Goal: Check status: Check status

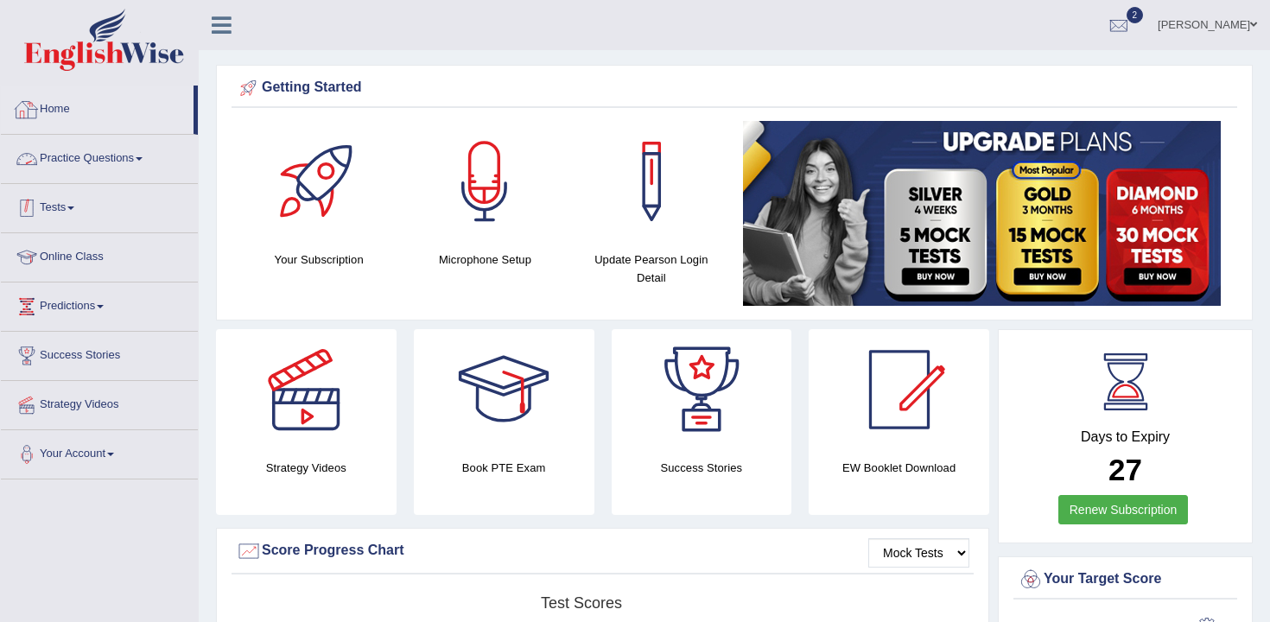
click at [49, 207] on link "Tests" at bounding box center [99, 205] width 197 height 43
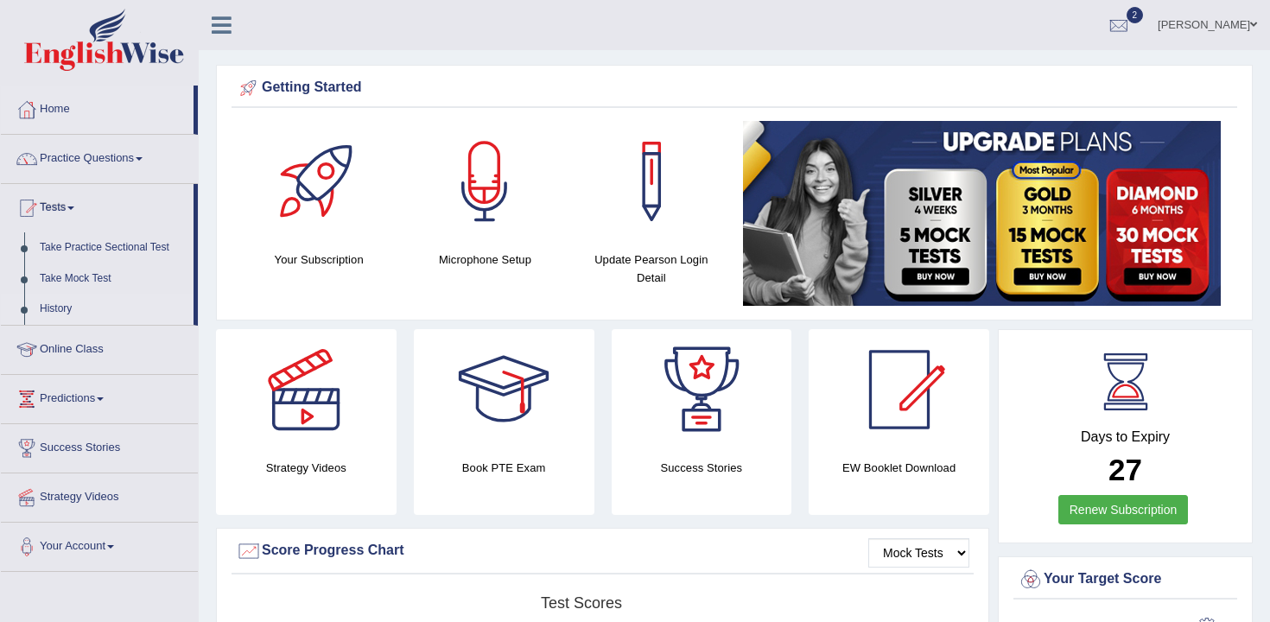
click at [64, 311] on link "History" at bounding box center [113, 309] width 162 height 31
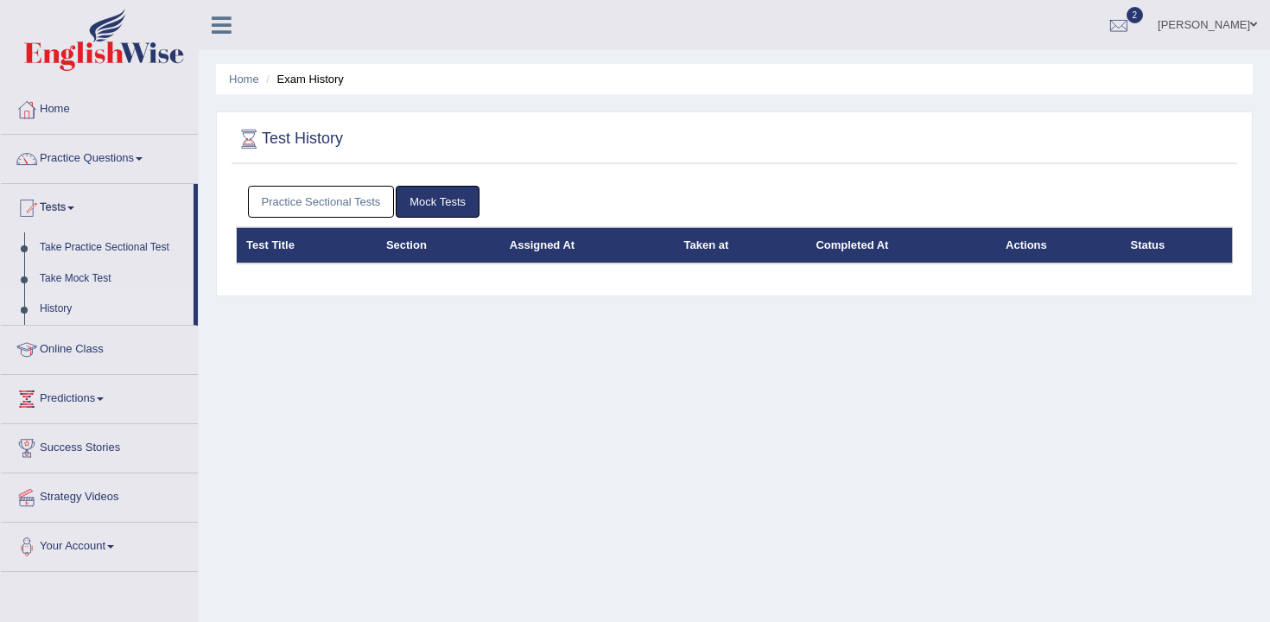
click at [431, 210] on link "Mock Tests" at bounding box center [438, 202] width 84 height 32
click at [365, 201] on link "Practice Sectional Tests" at bounding box center [321, 202] width 147 height 32
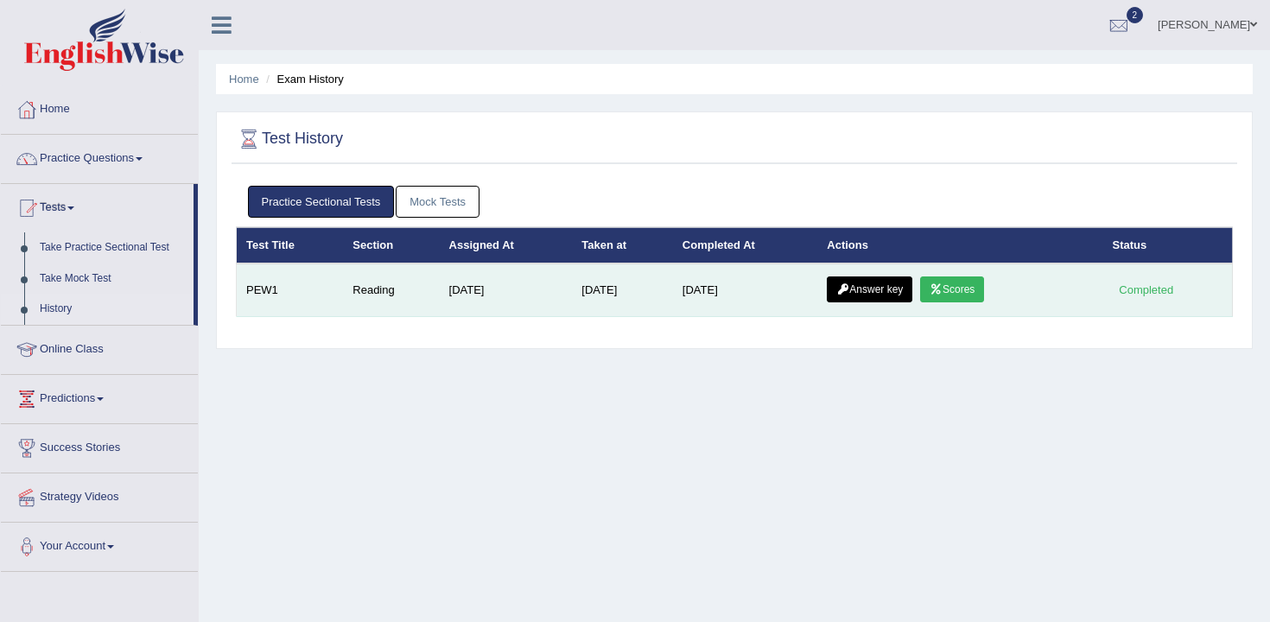
click at [954, 286] on link "Scores" at bounding box center [952, 289] width 64 height 26
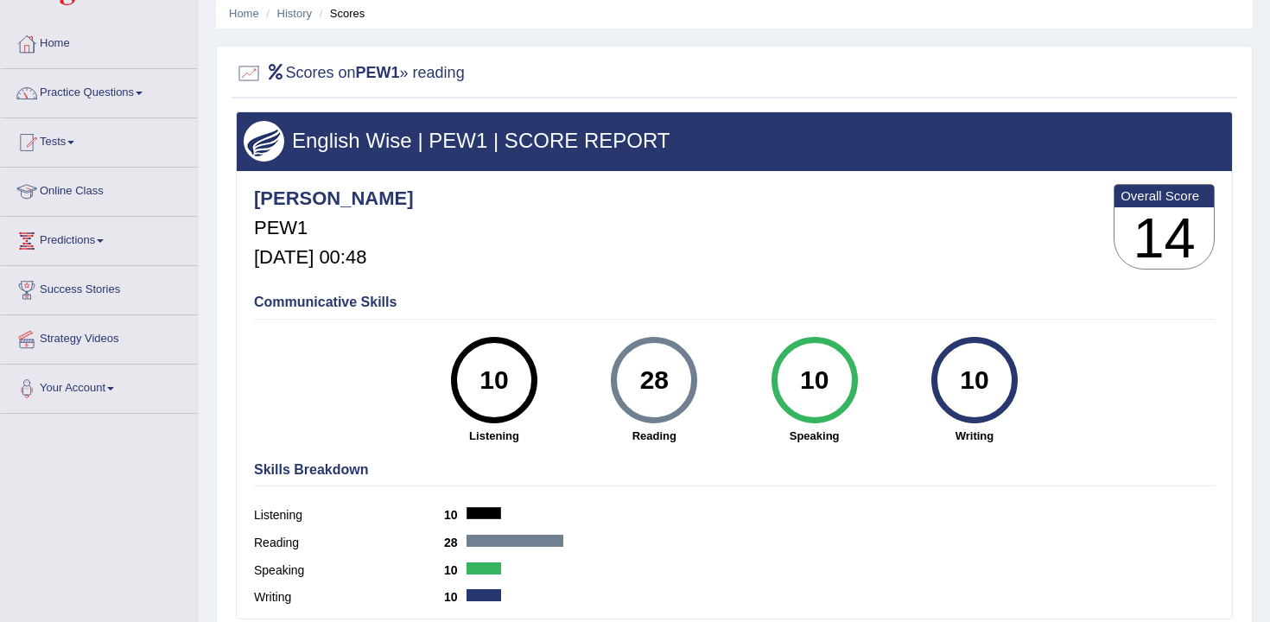
scroll to position [33, 0]
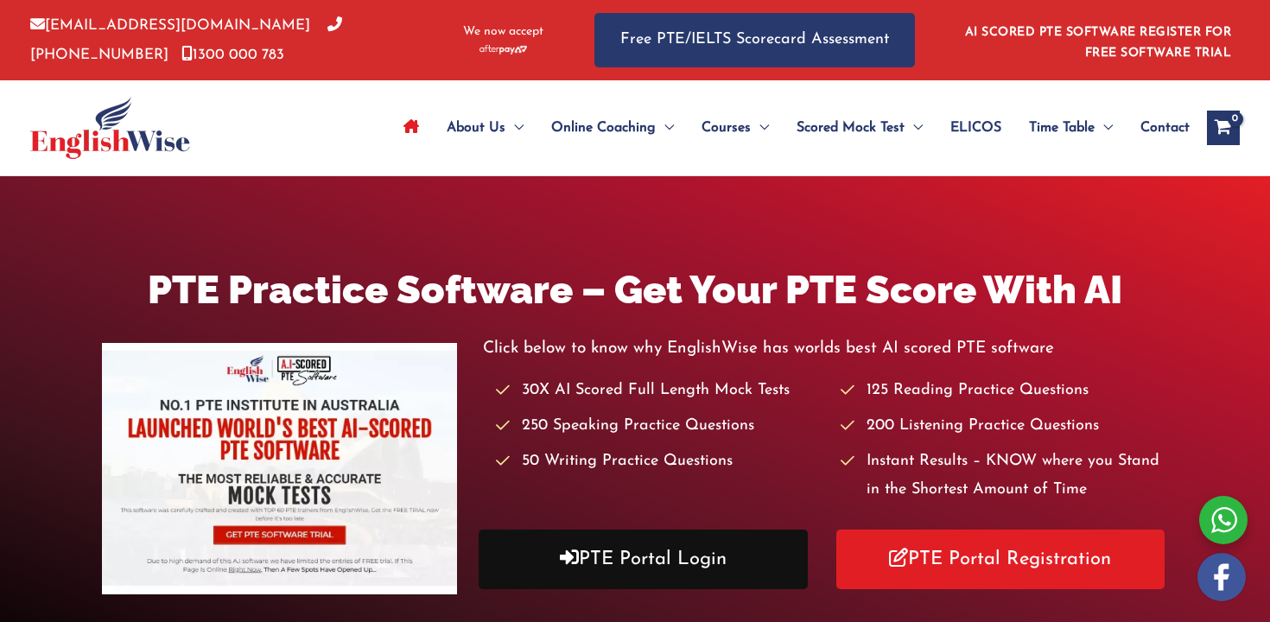
click at [653, 574] on link "PTE Portal Login" at bounding box center [643, 559] width 329 height 60
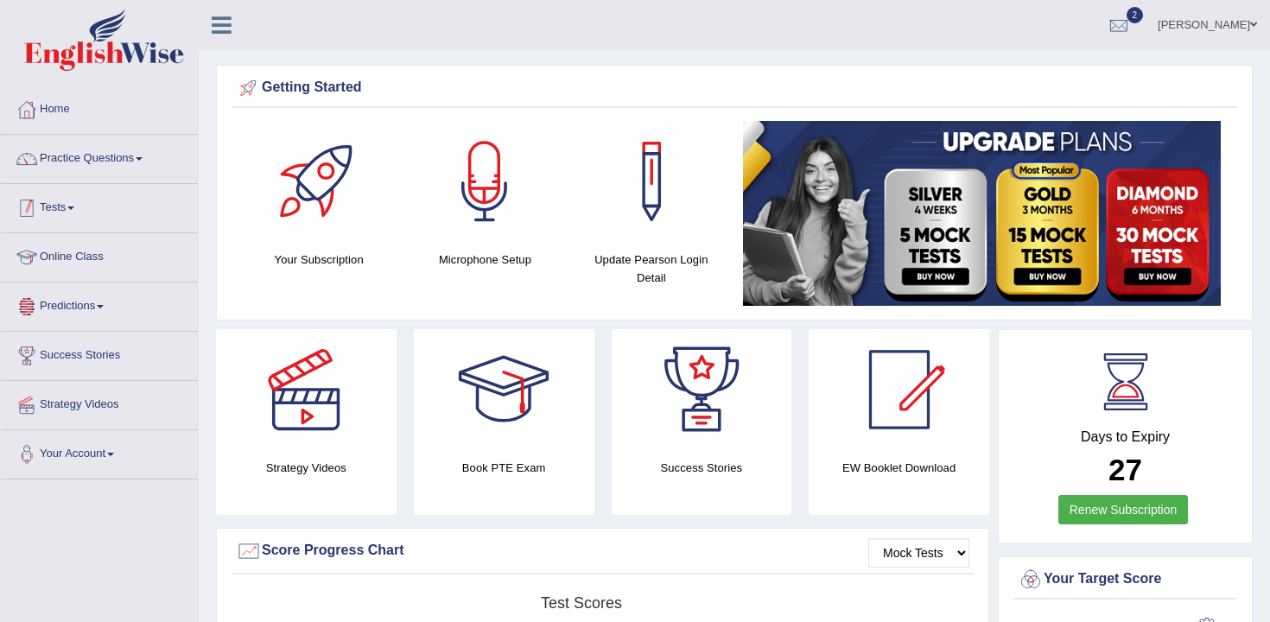
click at [84, 203] on link "Tests" at bounding box center [99, 205] width 197 height 43
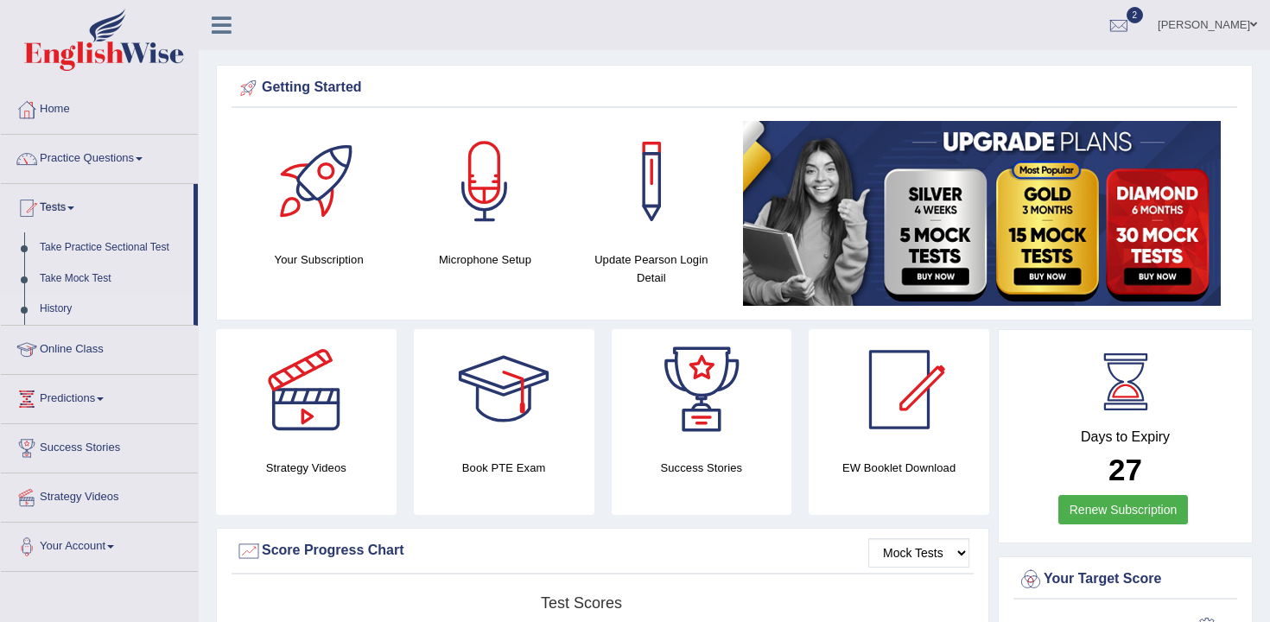
click at [66, 305] on link "History" at bounding box center [113, 309] width 162 height 31
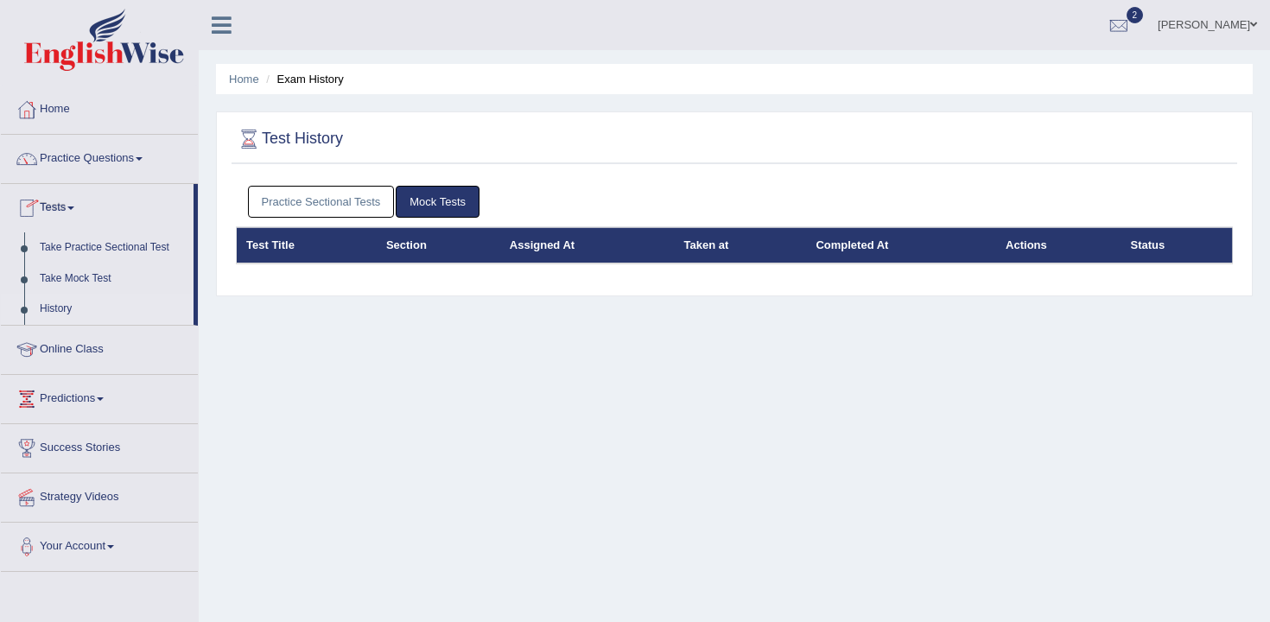
click at [282, 162] on div "Test History" at bounding box center [733, 142] width 1005 height 43
click at [347, 203] on link "Practice Sectional Tests" at bounding box center [321, 202] width 147 height 32
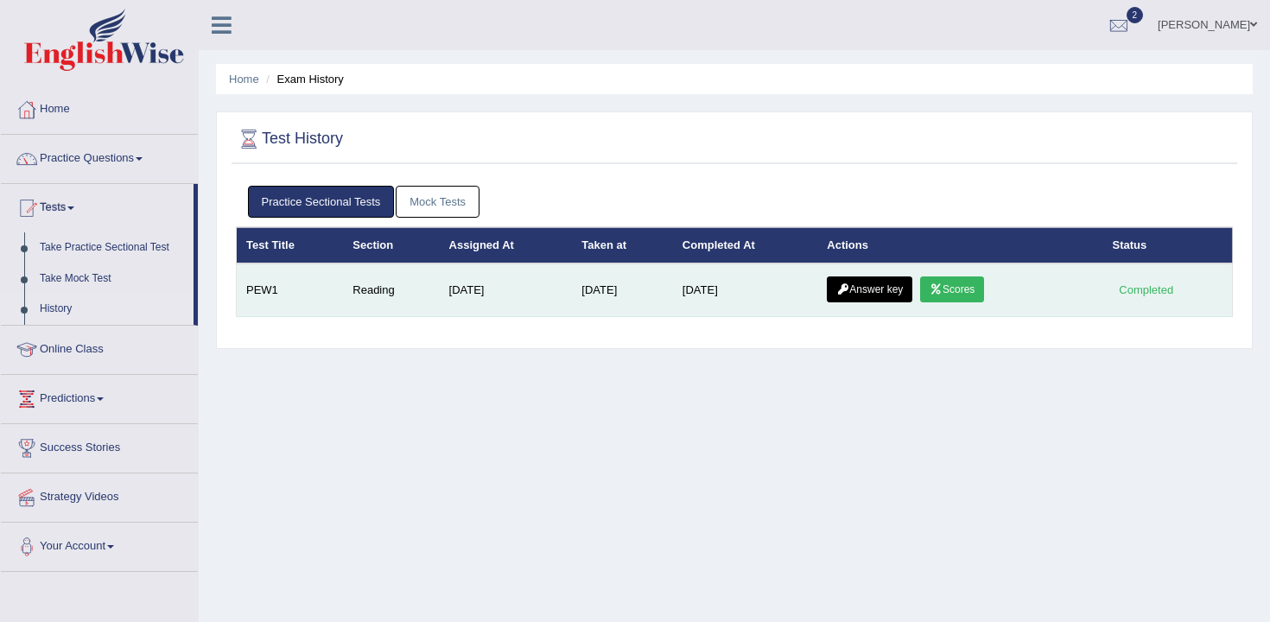
click at [897, 289] on link "Answer key" at bounding box center [870, 289] width 86 height 26
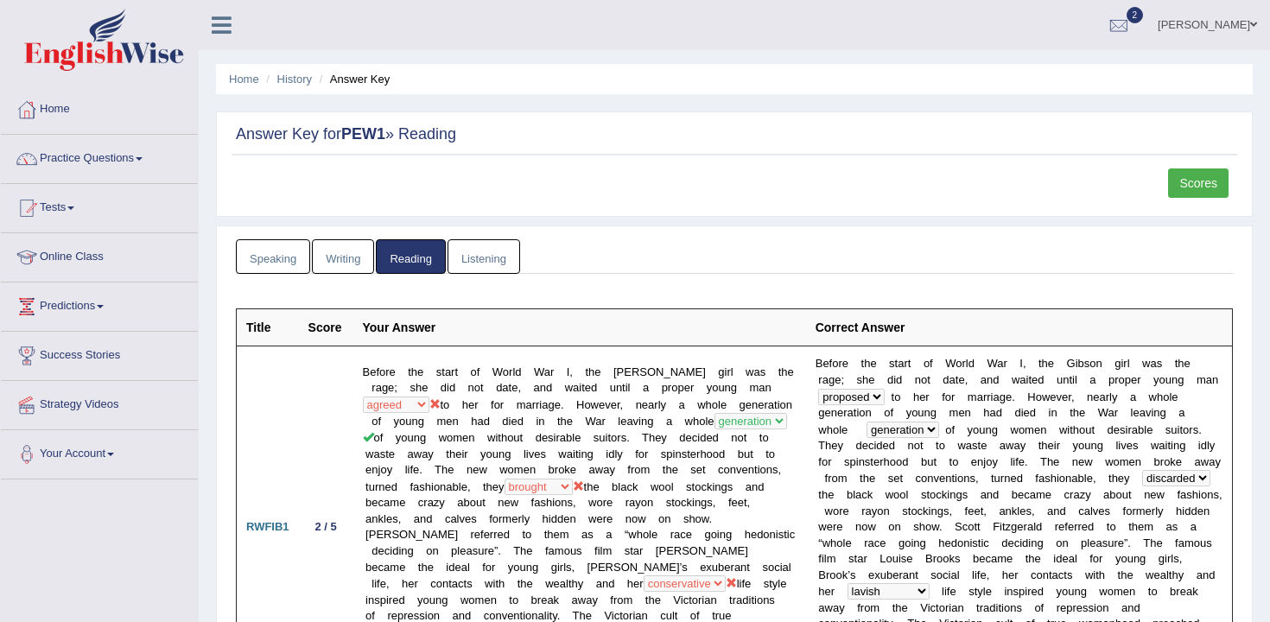
click at [466, 260] on link "Listening" at bounding box center [483, 256] width 73 height 35
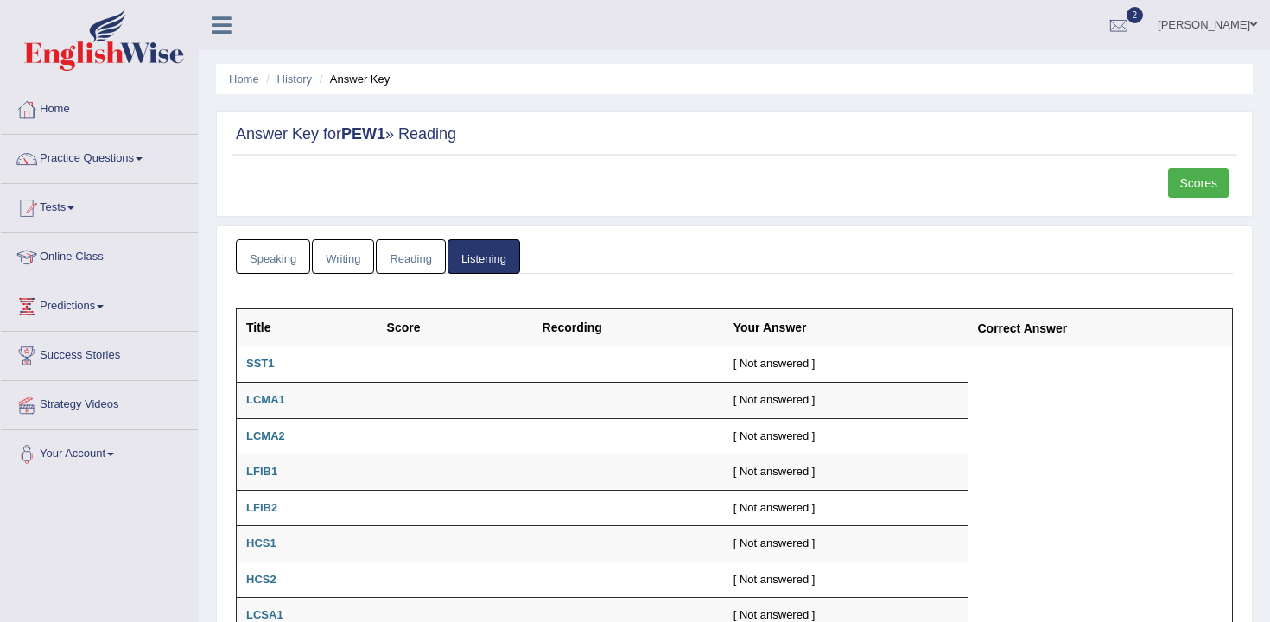
click at [342, 270] on link "Writing" at bounding box center [343, 256] width 62 height 35
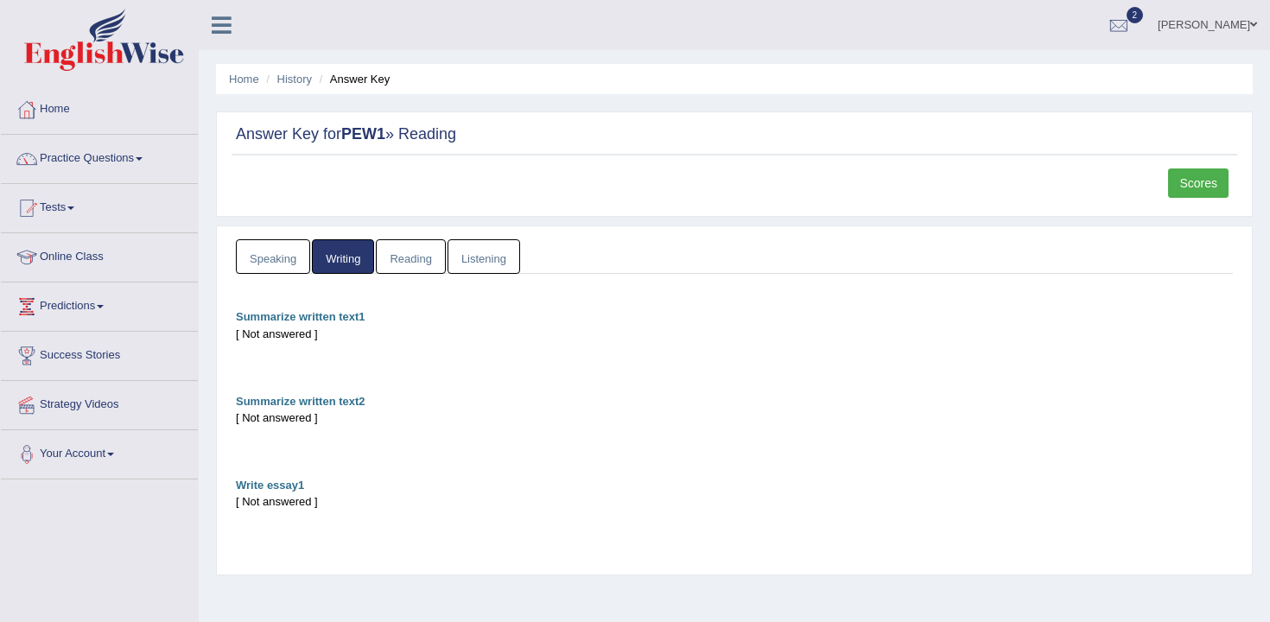
click at [248, 270] on link "Speaking" at bounding box center [273, 256] width 74 height 35
